Goal: Obtain resource: Obtain resource

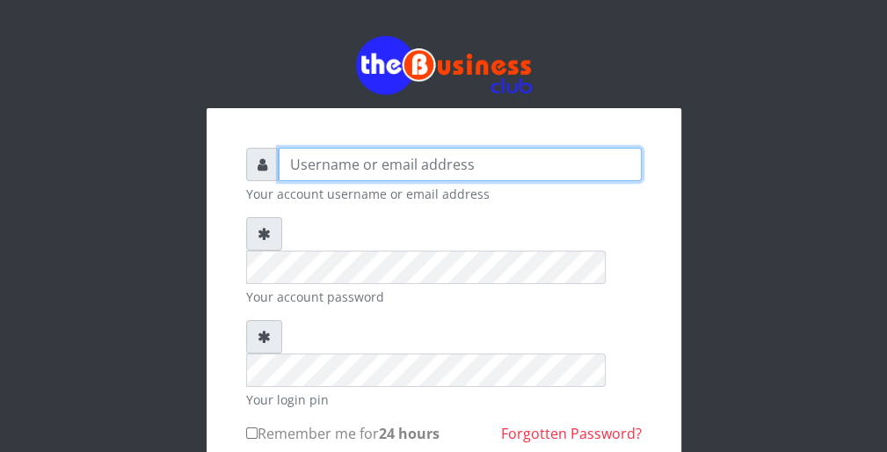
type input "wergbac8"
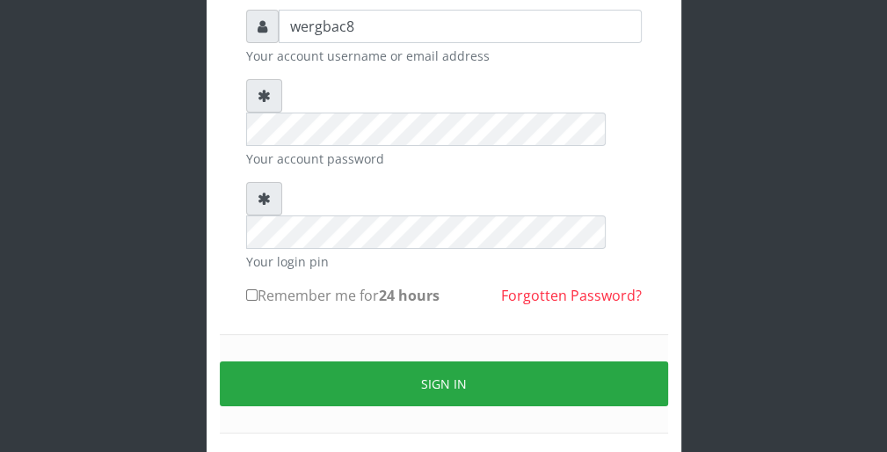
scroll to position [162, 0]
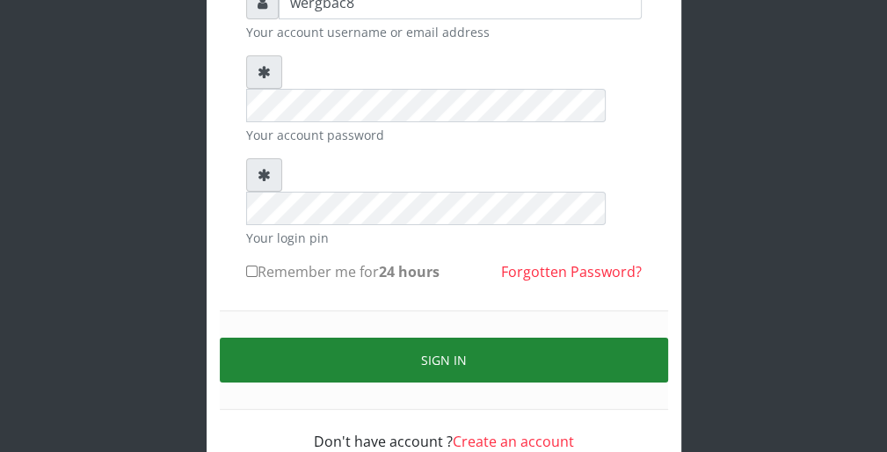
click at [630, 338] on button "Sign in" at bounding box center [444, 360] width 449 height 45
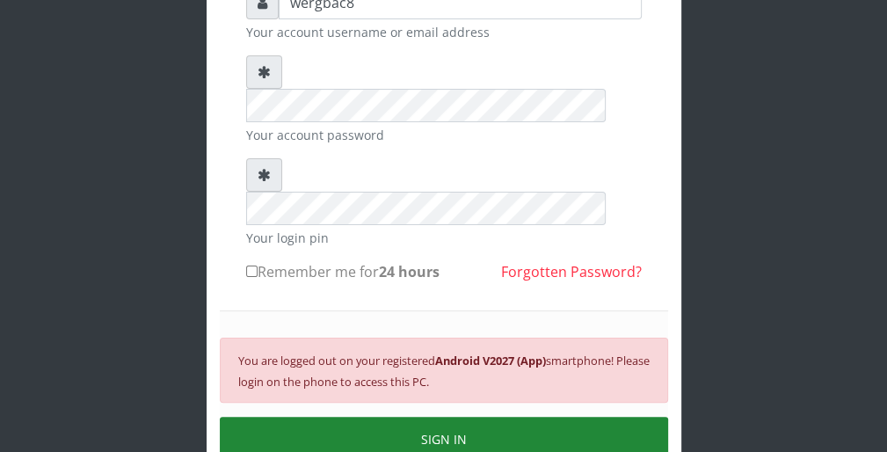
click at [535, 417] on button "SIGN IN" at bounding box center [444, 439] width 449 height 45
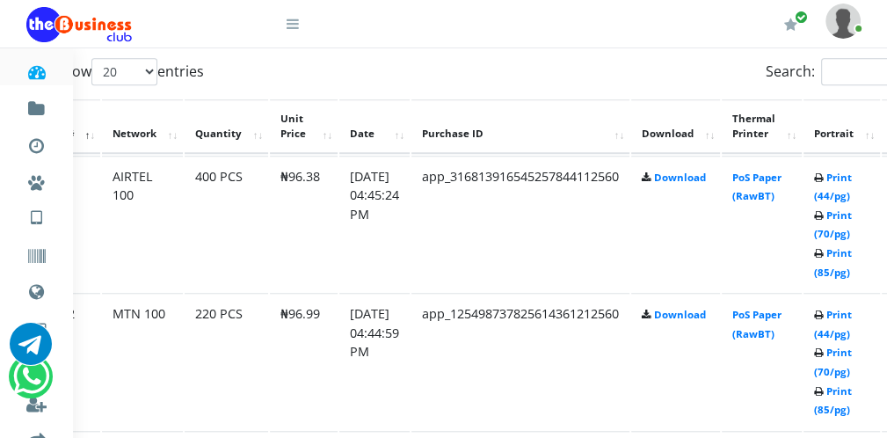
scroll to position [915, 70]
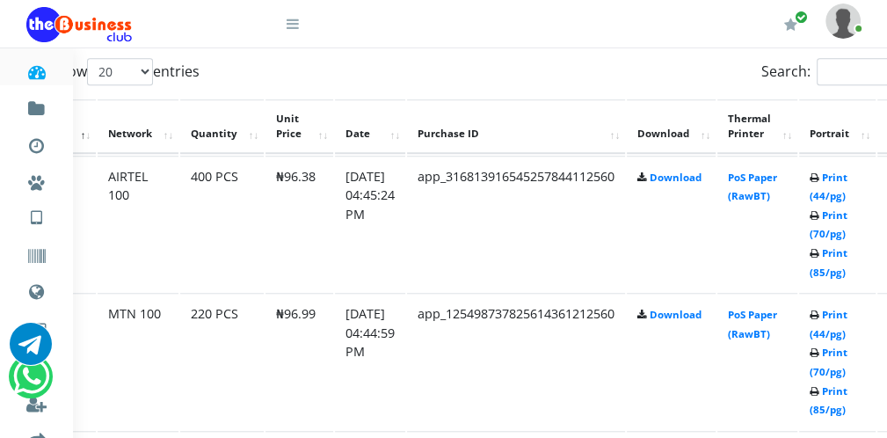
click at [843, 325] on td "Print (44/pg) Print (70/pg) Print (85/pg)" at bounding box center [837, 361] width 77 height 136
click at [846, 334] on link "Print (44/pg)" at bounding box center [829, 324] width 38 height 33
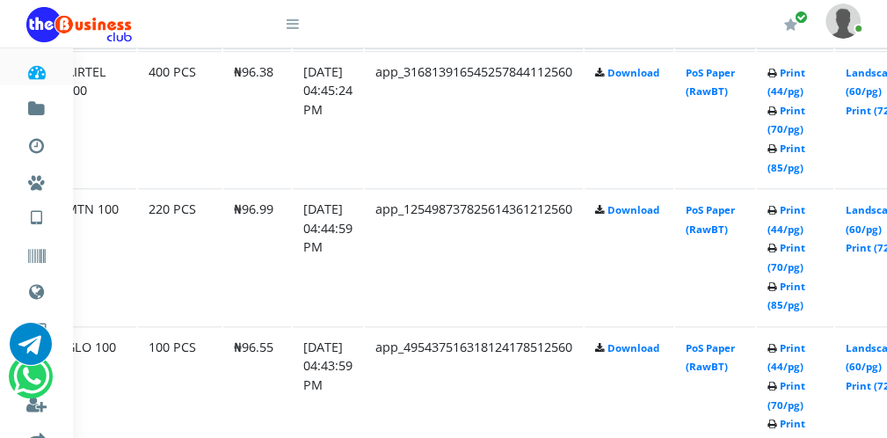
scroll to position [1019, 77]
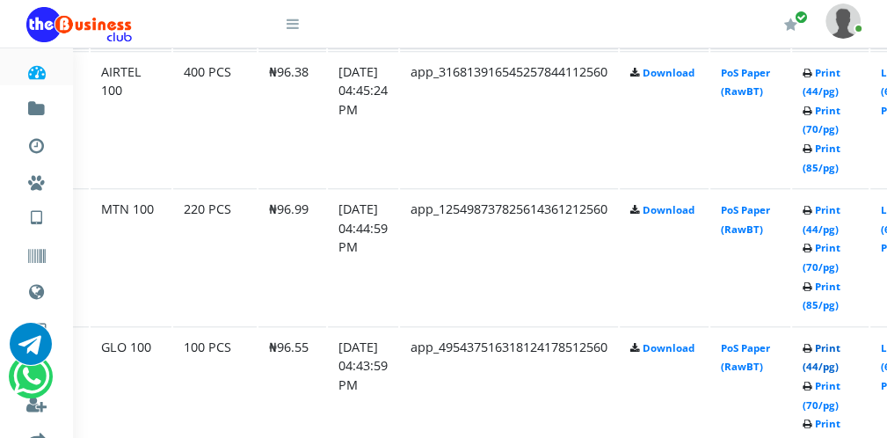
click at [825, 368] on link "Print (44/pg)" at bounding box center [822, 357] width 38 height 33
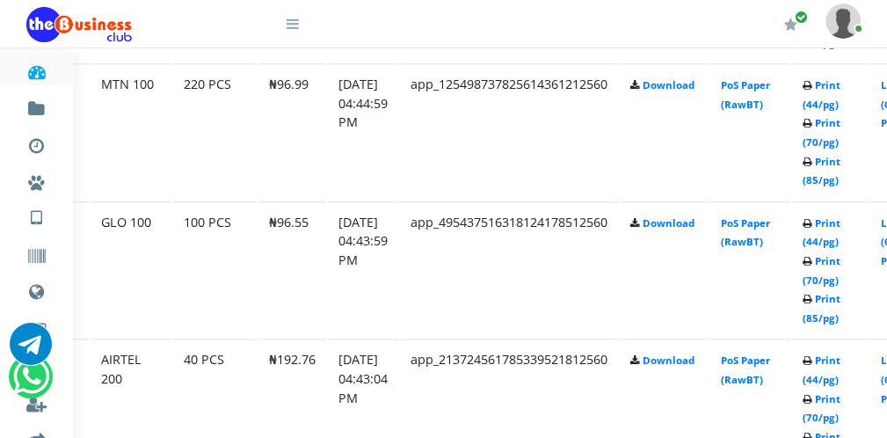
scroll to position [1160, 77]
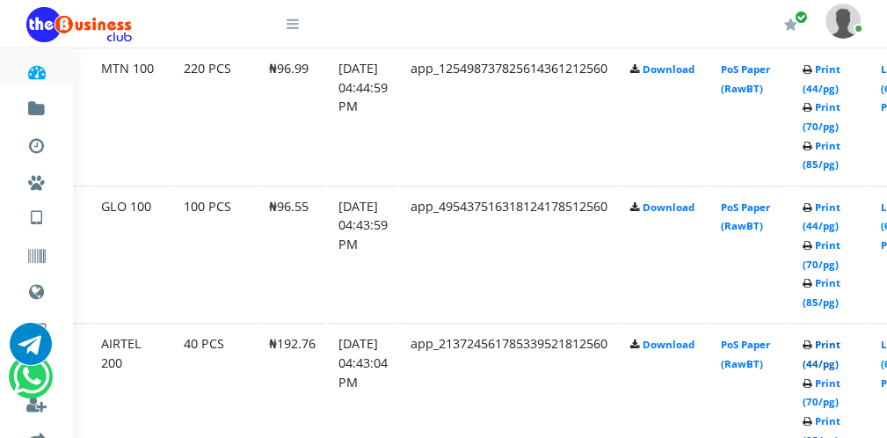
click at [840, 360] on link "Print (44/pg)" at bounding box center [822, 354] width 38 height 33
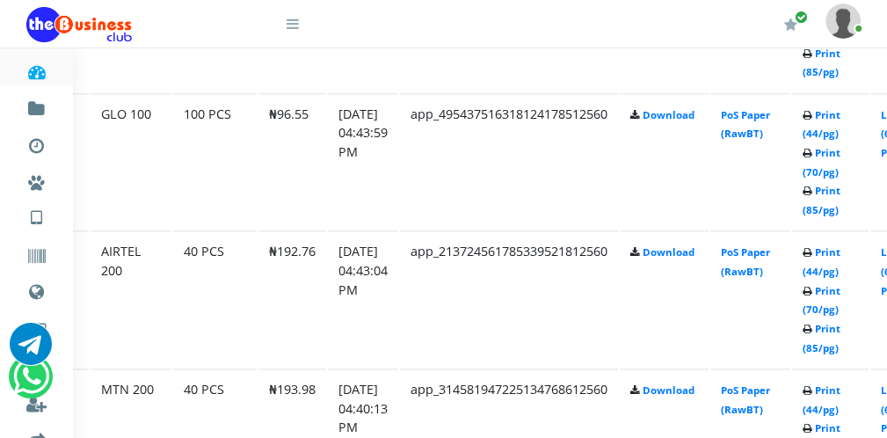
scroll to position [1266, 77]
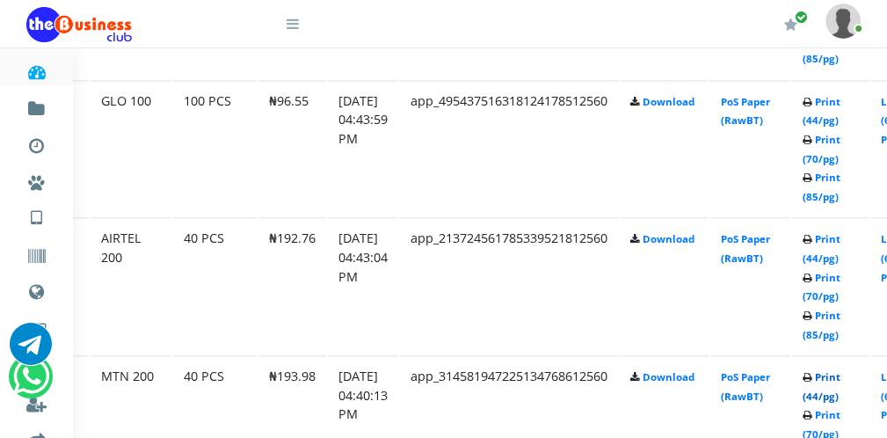
click at [841, 394] on link "Print (44/pg)" at bounding box center [822, 386] width 38 height 33
